Goal: Transaction & Acquisition: Purchase product/service

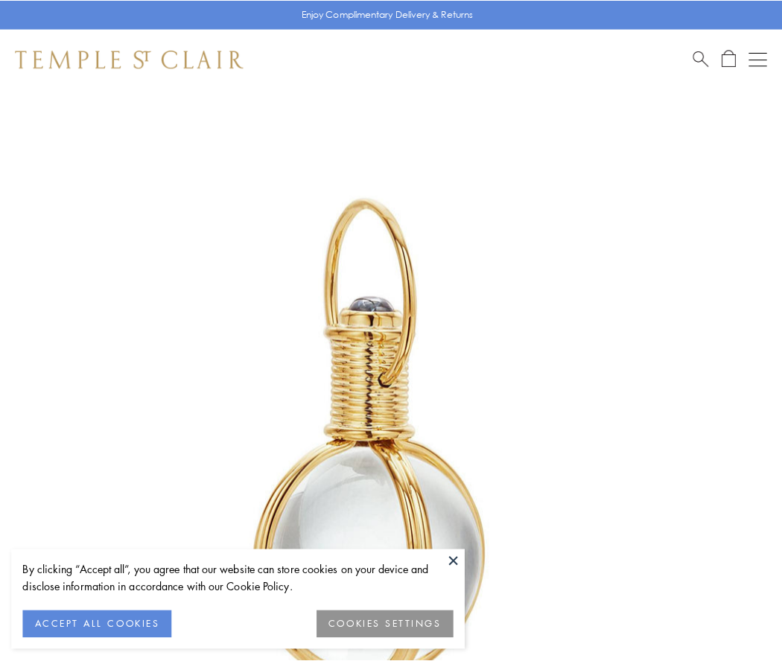
scroll to position [389, 0]
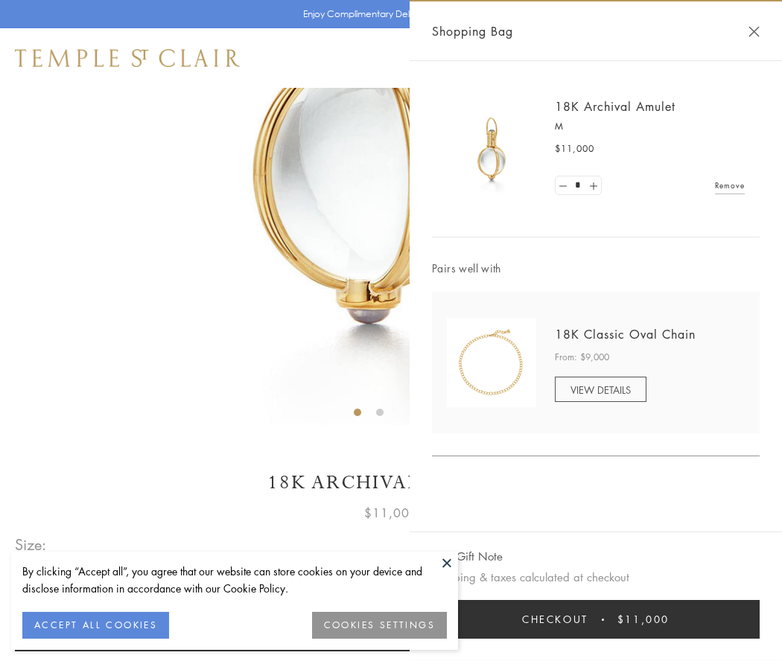
click at [595, 619] on button "Checkout $11,000" at bounding box center [595, 619] width 327 height 39
